Goal: Book appointment/travel/reservation

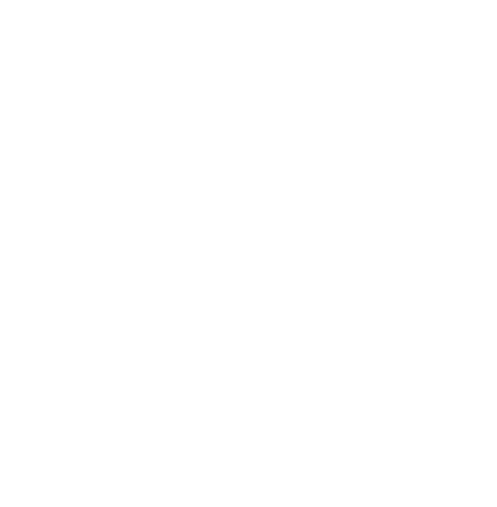
scroll to position [1417, 0]
click at [148, 320] on h4 "Family Resort [PERSON_NAME] ****ˢ" at bounding box center [248, 326] width 421 height 17
click at [25, 321] on div "Impressions" at bounding box center [15, 324] width 31 height 25
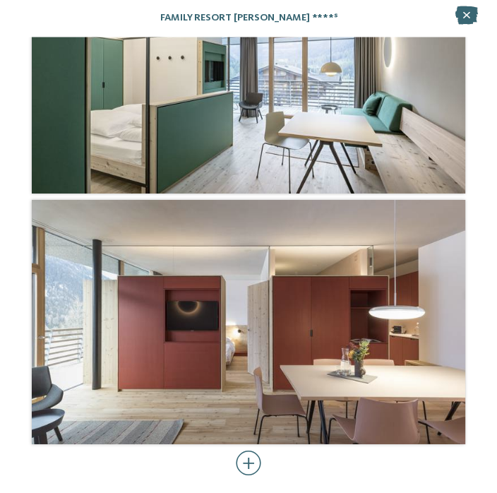
scroll to position [8, 0]
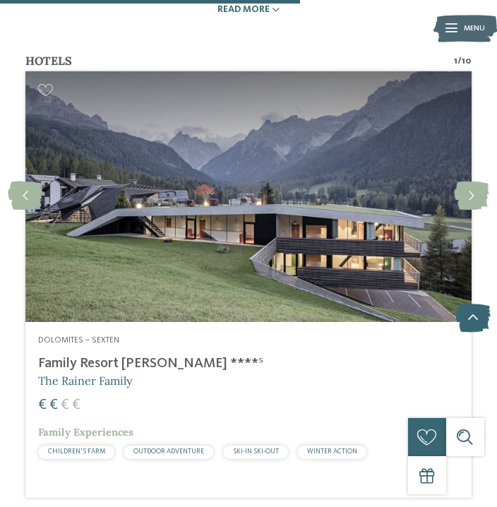
scroll to position [1376, 0]
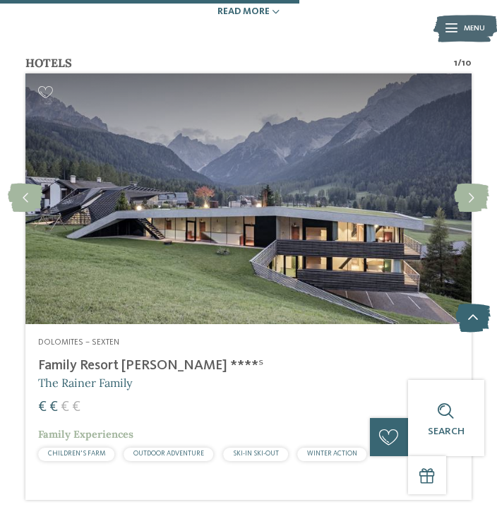
click at [478, 194] on icon at bounding box center [471, 199] width 35 height 29
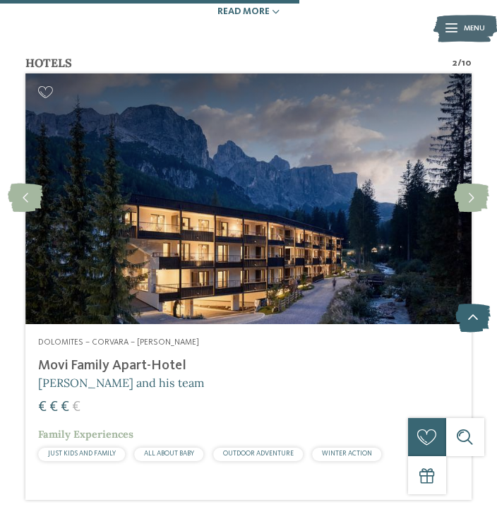
click at [476, 198] on icon at bounding box center [471, 199] width 35 height 29
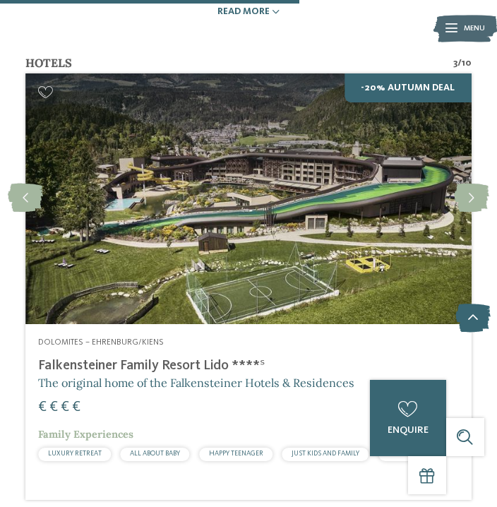
click at [177, 387] on div "Dolomites – Ehrenburg/Kiens Falkensteiner Family Resort Lido ****ˢ The original…" at bounding box center [248, 402] width 447 height 156
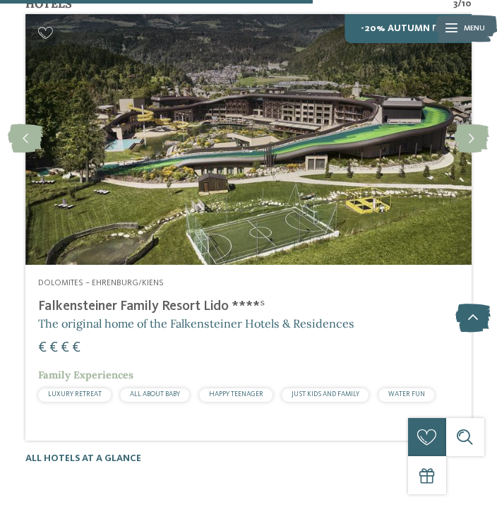
scroll to position [1436, 0]
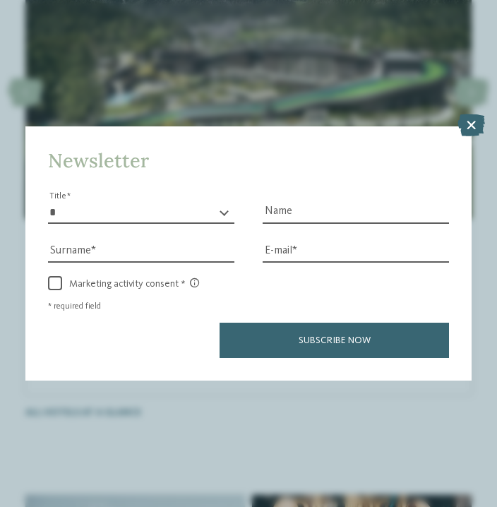
click at [492, 59] on div "Newsletter * ** ** ****** ** Title Name Surname E-mail link link" at bounding box center [248, 253] width 497 height 507
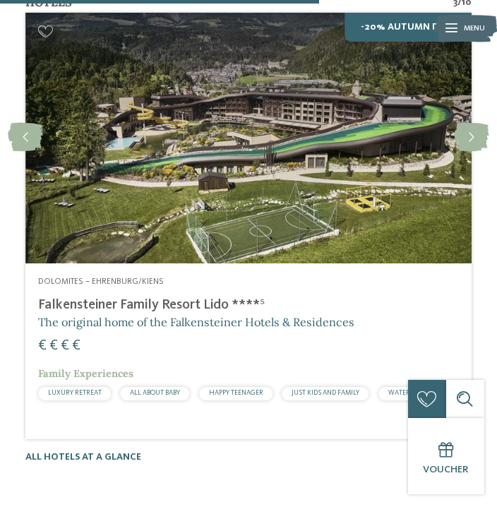
click at [469, 138] on icon at bounding box center [471, 138] width 35 height 29
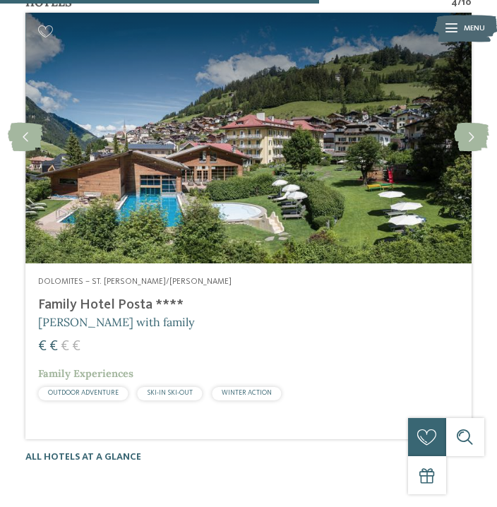
click at [474, 138] on icon at bounding box center [471, 138] width 35 height 29
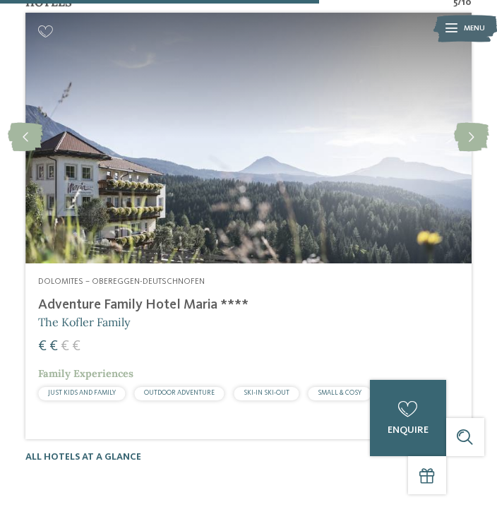
click at [476, 141] on icon at bounding box center [471, 138] width 35 height 29
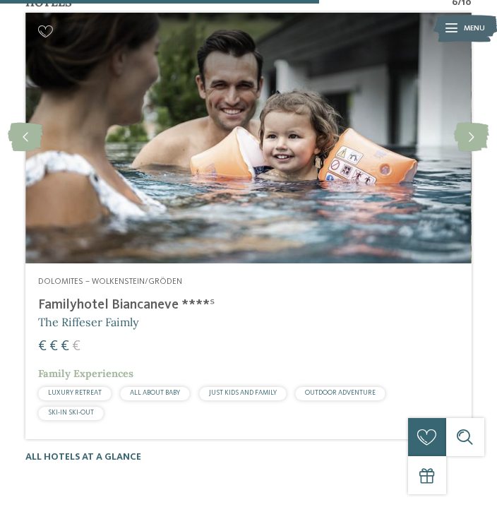
click at [474, 132] on icon at bounding box center [471, 138] width 35 height 29
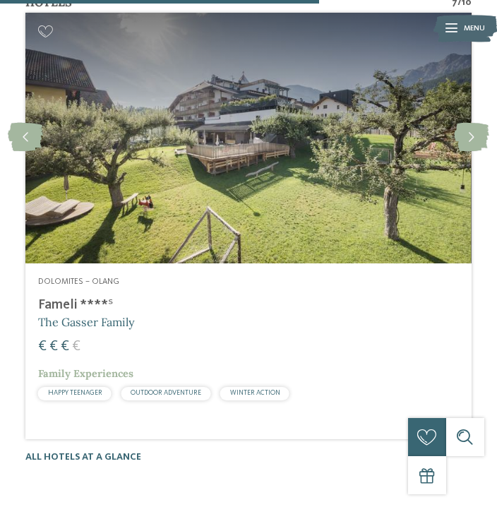
click at [473, 140] on icon at bounding box center [471, 138] width 35 height 29
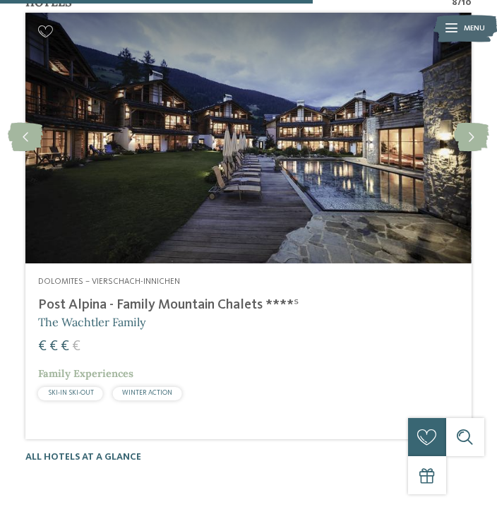
click at [461, 135] on icon at bounding box center [471, 138] width 35 height 29
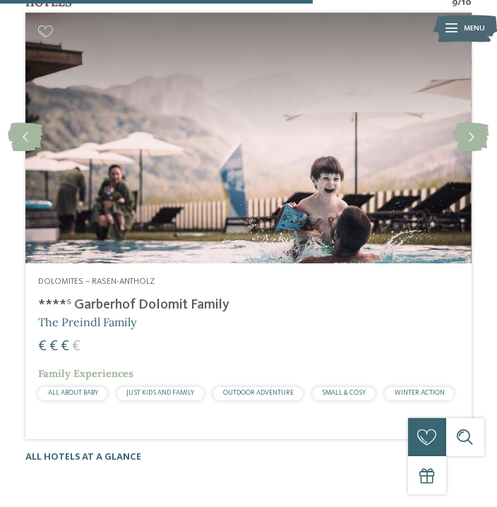
click at [485, 138] on icon at bounding box center [471, 138] width 35 height 29
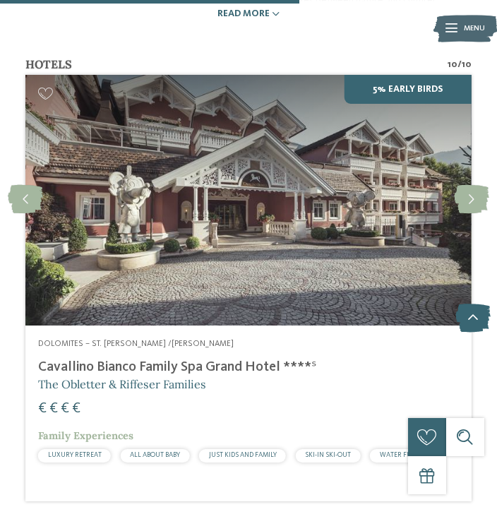
scroll to position [1375, 0]
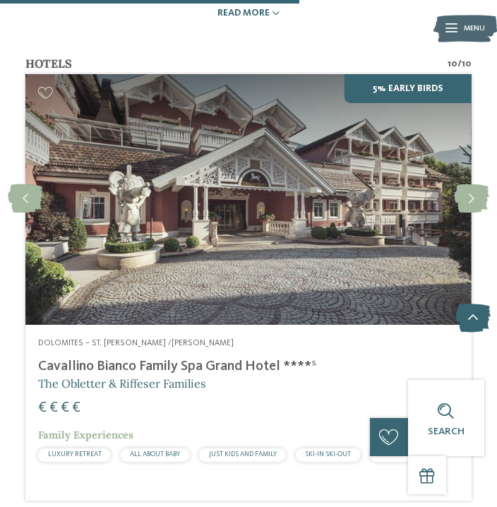
click at [480, 189] on icon at bounding box center [471, 200] width 35 height 29
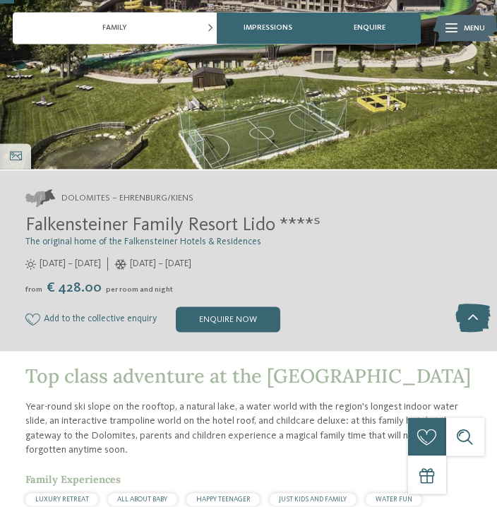
scroll to position [133, 0]
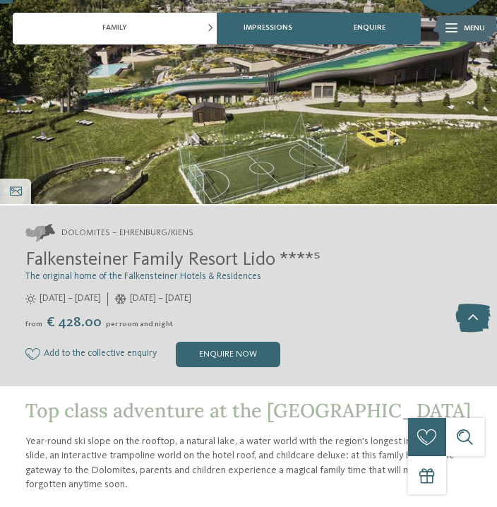
click at [238, 353] on div "enquire now" at bounding box center [228, 354] width 105 height 25
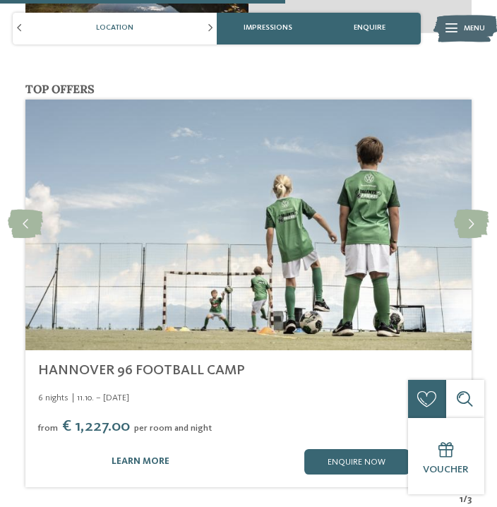
scroll to position [2911, 0]
